Goal: Check status: Check status

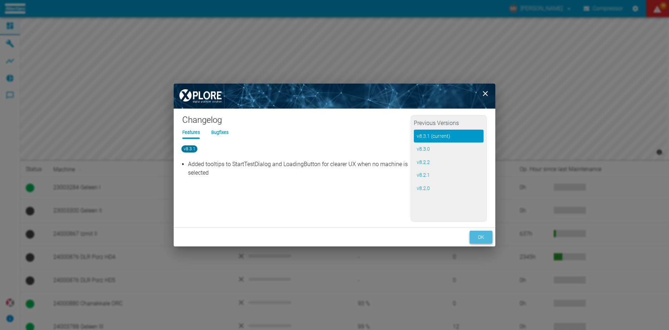
click at [478, 235] on button "ok" at bounding box center [481, 237] width 23 height 13
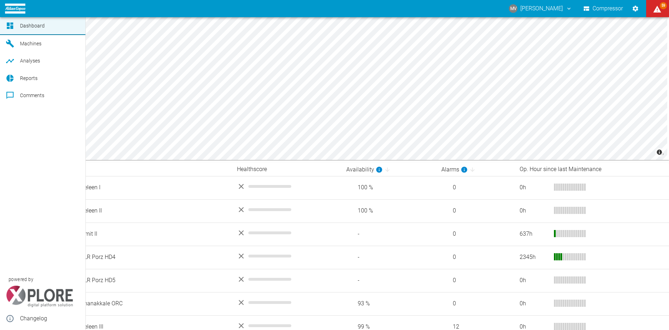
click at [33, 40] on span "Machines" at bounding box center [44, 43] width 48 height 9
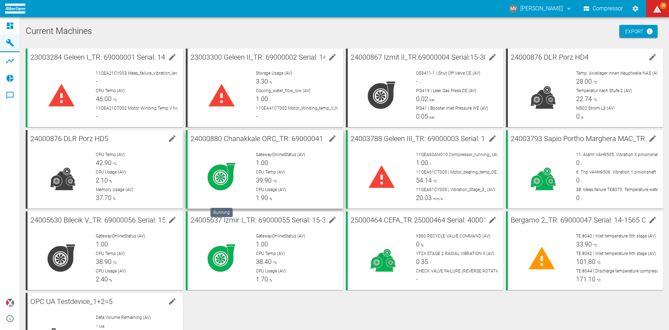
click at [245, 163] on div at bounding box center [221, 177] width 57 height 51
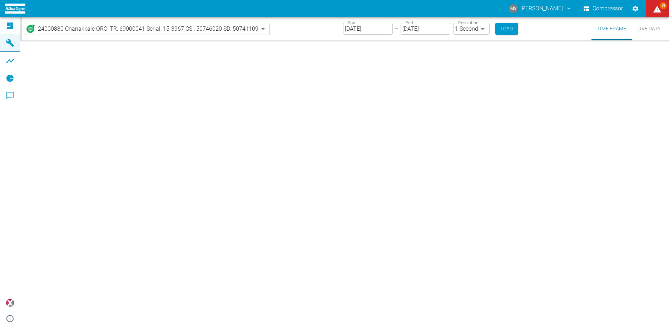
type input "2min"
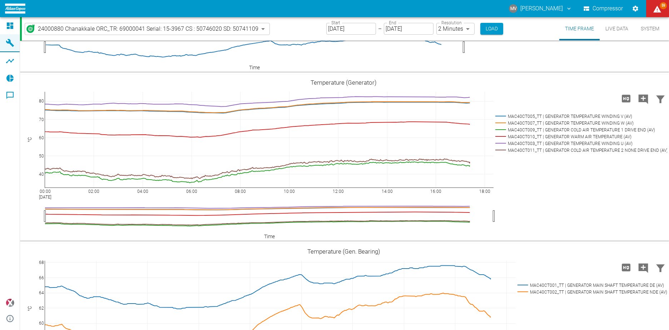
scroll to position [929, 0]
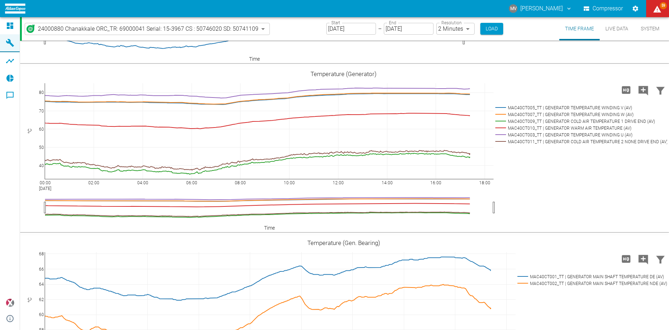
click at [359, 29] on input "[DATE]" at bounding box center [351, 29] width 50 height 12
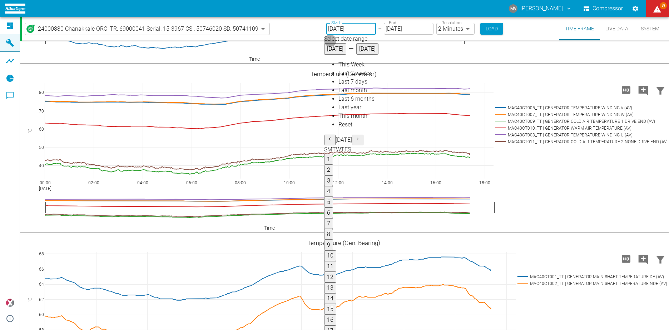
type input "[DATE]"
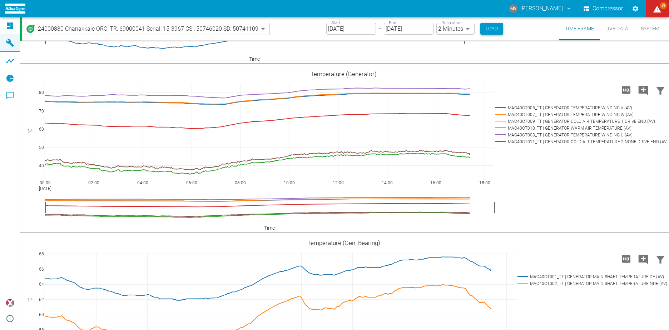
click at [488, 25] on button "Load" at bounding box center [491, 29] width 23 height 12
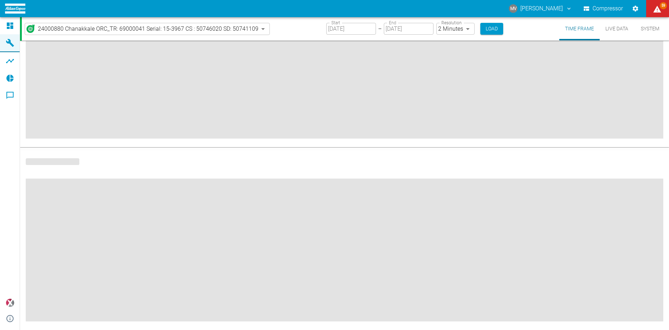
scroll to position [74, 0]
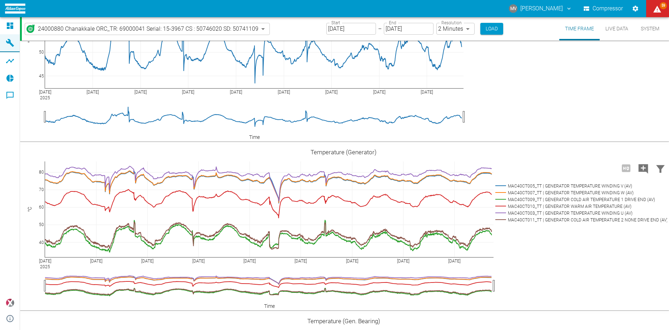
scroll to position [956, 0]
